Goal: Find specific page/section: Find specific page/section

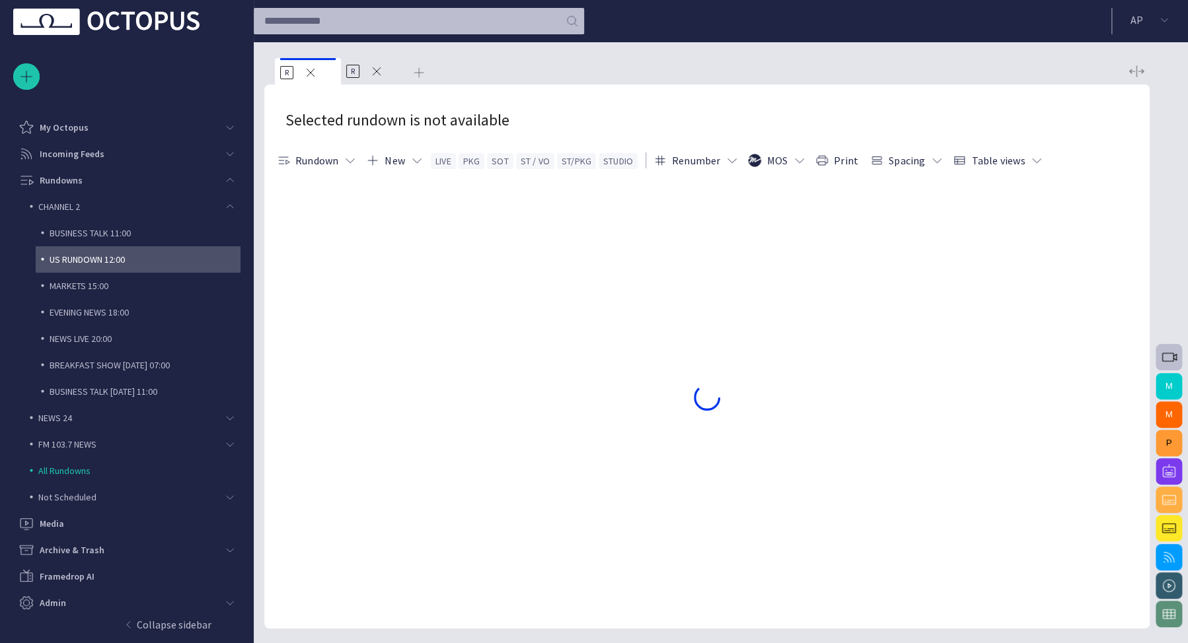
click at [92, 253] on p "US RUNDOWN 12:00" at bounding box center [145, 259] width 191 height 13
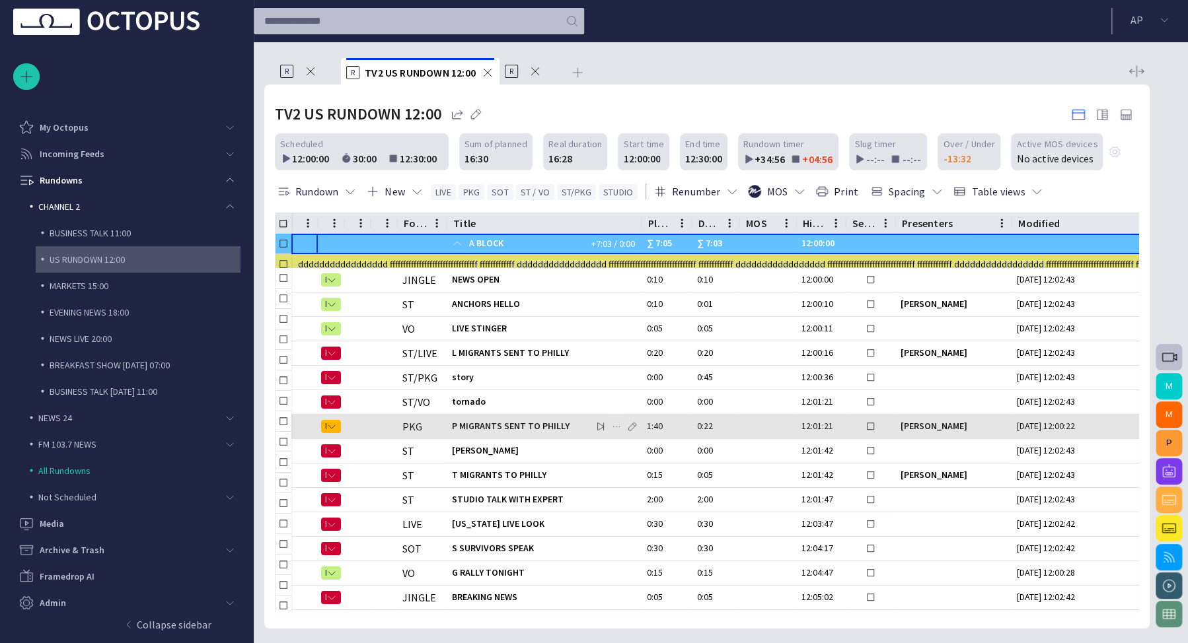
scroll to position [4, 0]
